Goal: Information Seeking & Learning: Learn about a topic

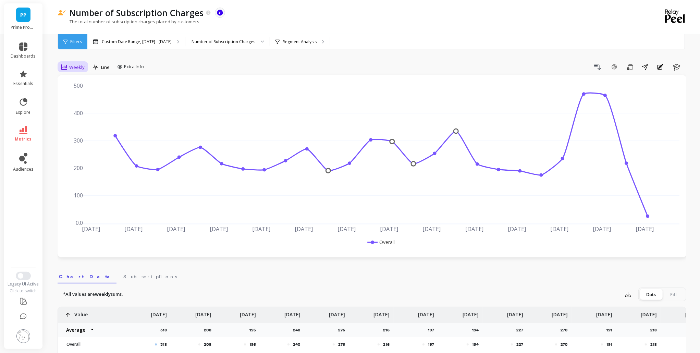
click at [63, 62] on div "Weekly" at bounding box center [73, 67] width 28 height 12
click at [78, 120] on div "Monthly" at bounding box center [82, 122] width 39 height 7
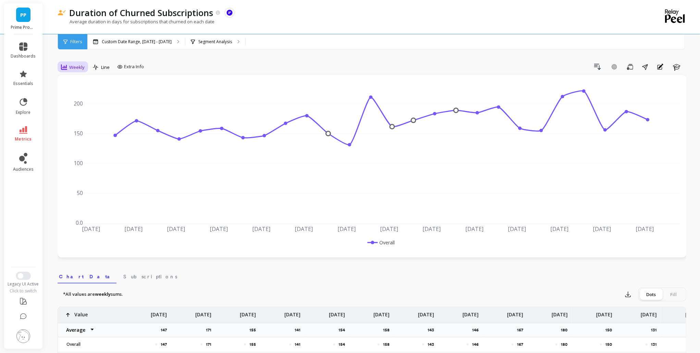
click at [66, 64] on icon at bounding box center [64, 67] width 6 height 6
click at [75, 124] on div "Monthly" at bounding box center [82, 122] width 39 height 7
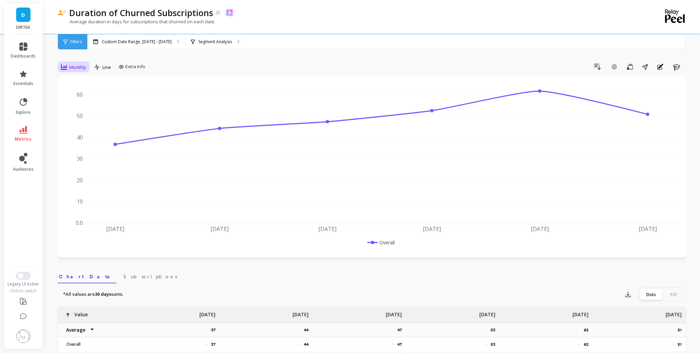
click at [73, 62] on div "Monthly" at bounding box center [73, 67] width 29 height 12
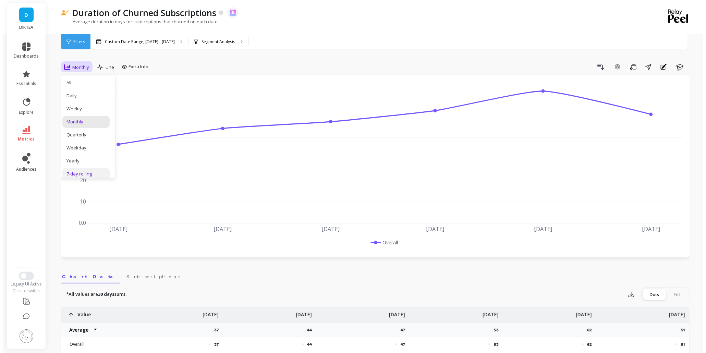
scroll to position [87, 0]
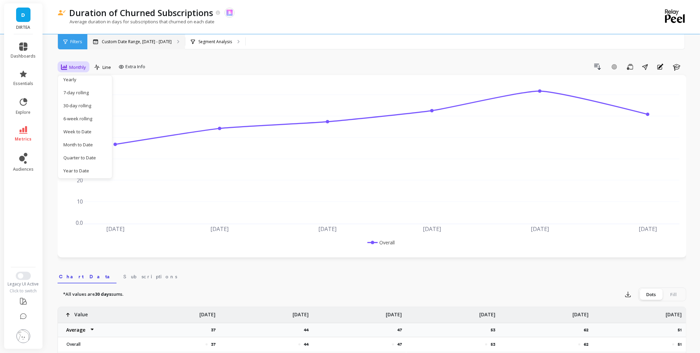
click at [103, 36] on div "Custom Date Range, [DATE] - [DATE]" at bounding box center [136, 41] width 98 height 15
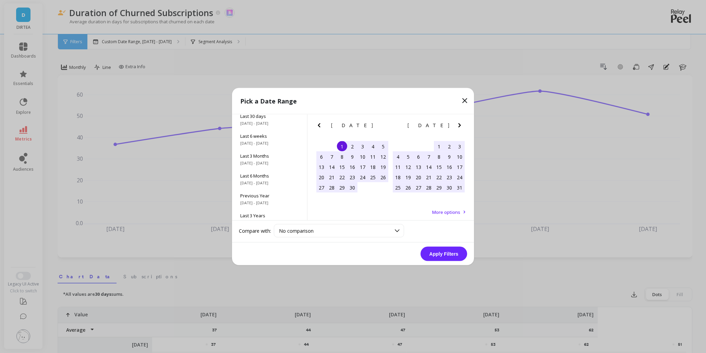
scroll to position [93, 0]
click at [266, 209] on span "All Data" at bounding box center [269, 207] width 59 height 6
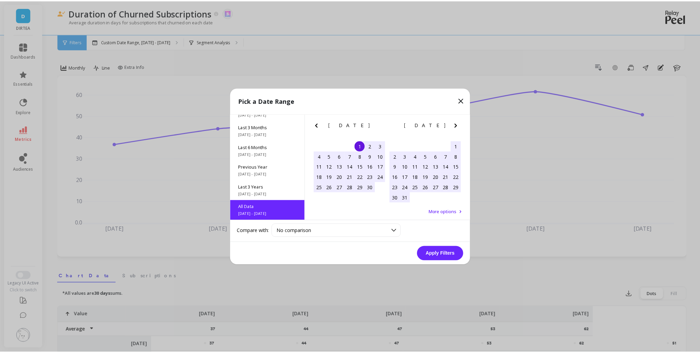
scroll to position [0, 0]
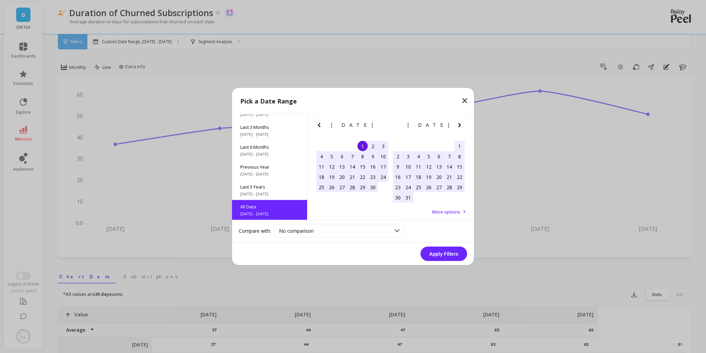
click at [447, 254] on button "Apply Filters" at bounding box center [443, 254] width 47 height 14
